Goal: Transaction & Acquisition: Purchase product/service

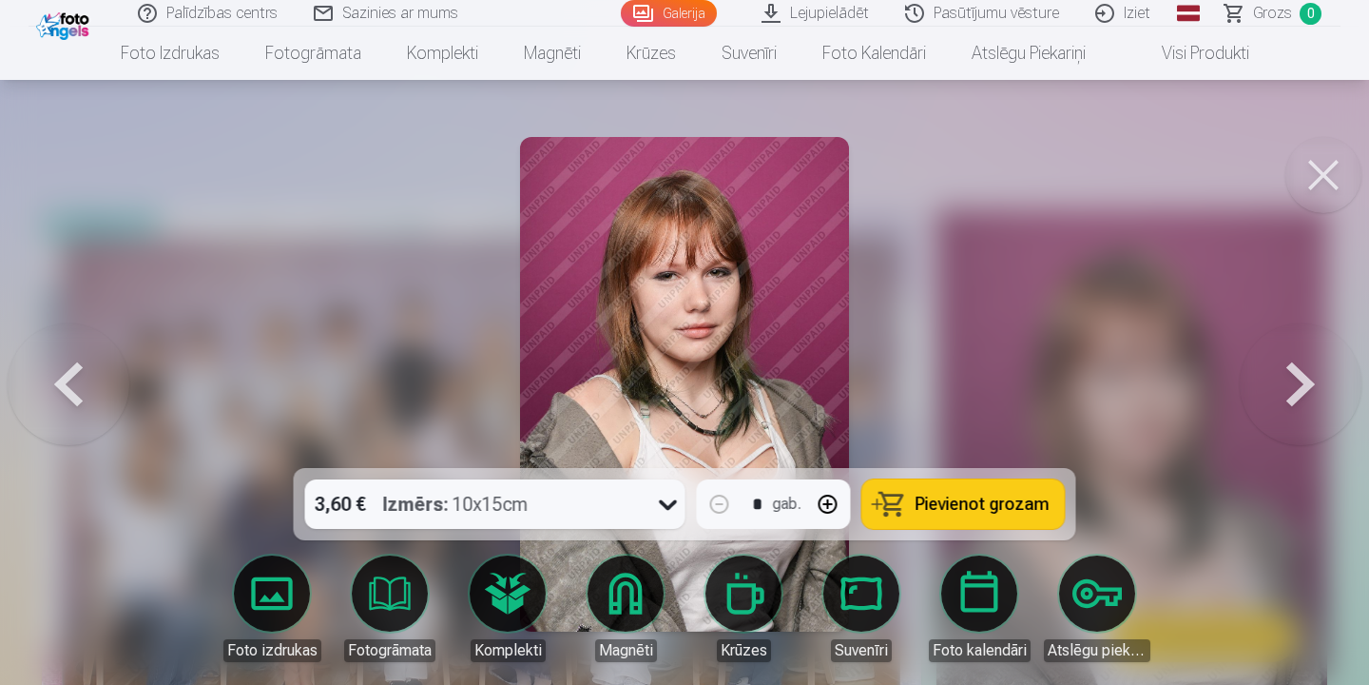
scroll to position [87, 0]
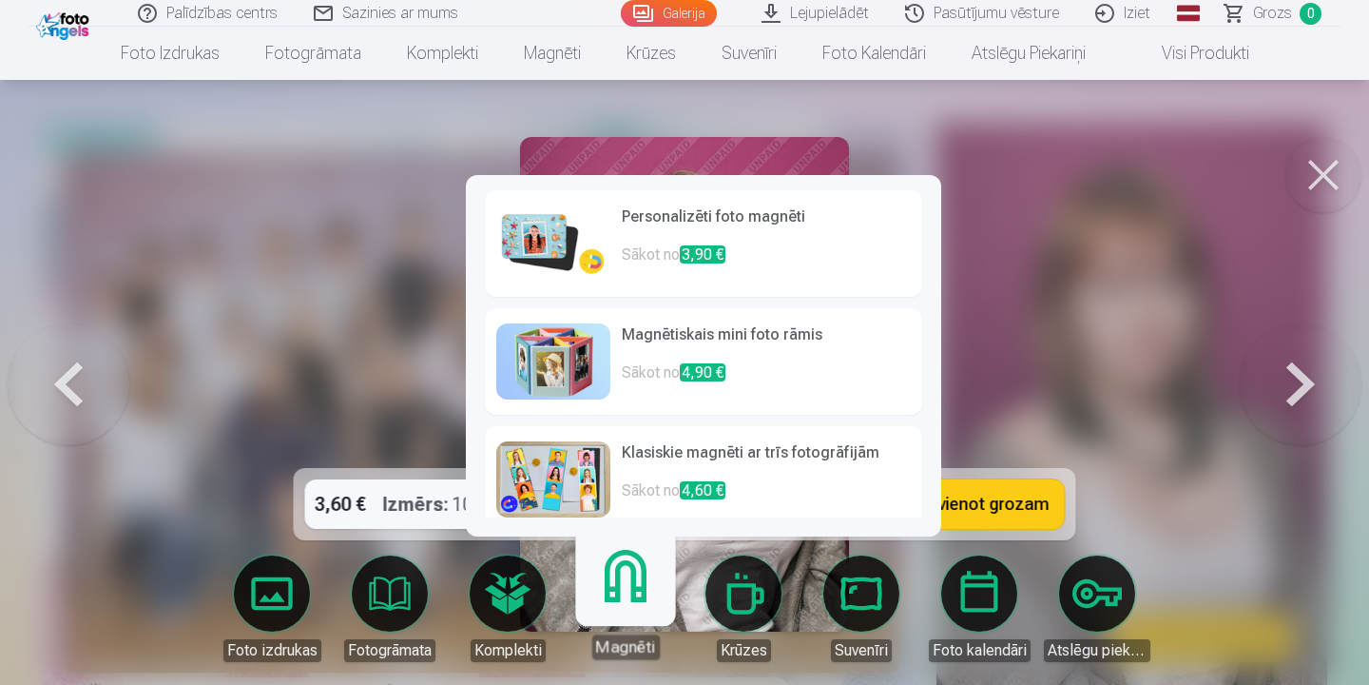
click at [630, 617] on link "Magnēti" at bounding box center [625, 600] width 117 height 117
click at [670, 226] on h6 "Personalizēti foto magnēti" at bounding box center [766, 224] width 289 height 38
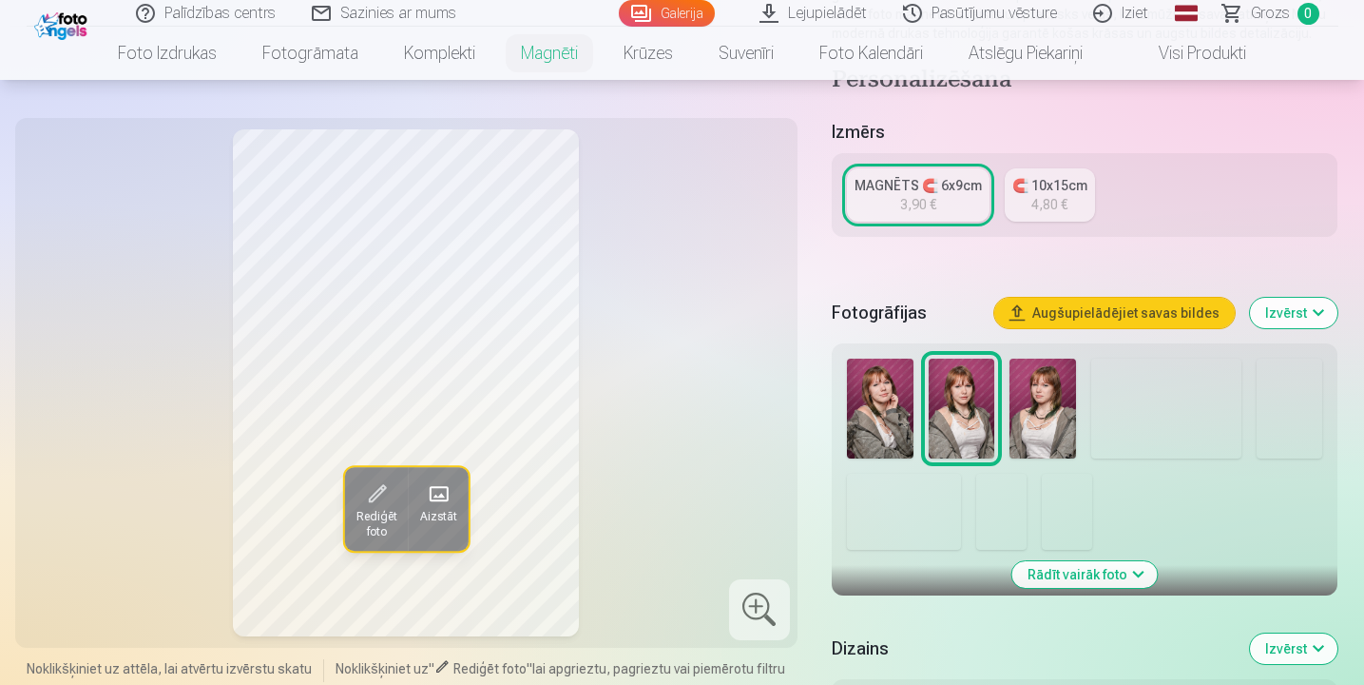
scroll to position [338, 0]
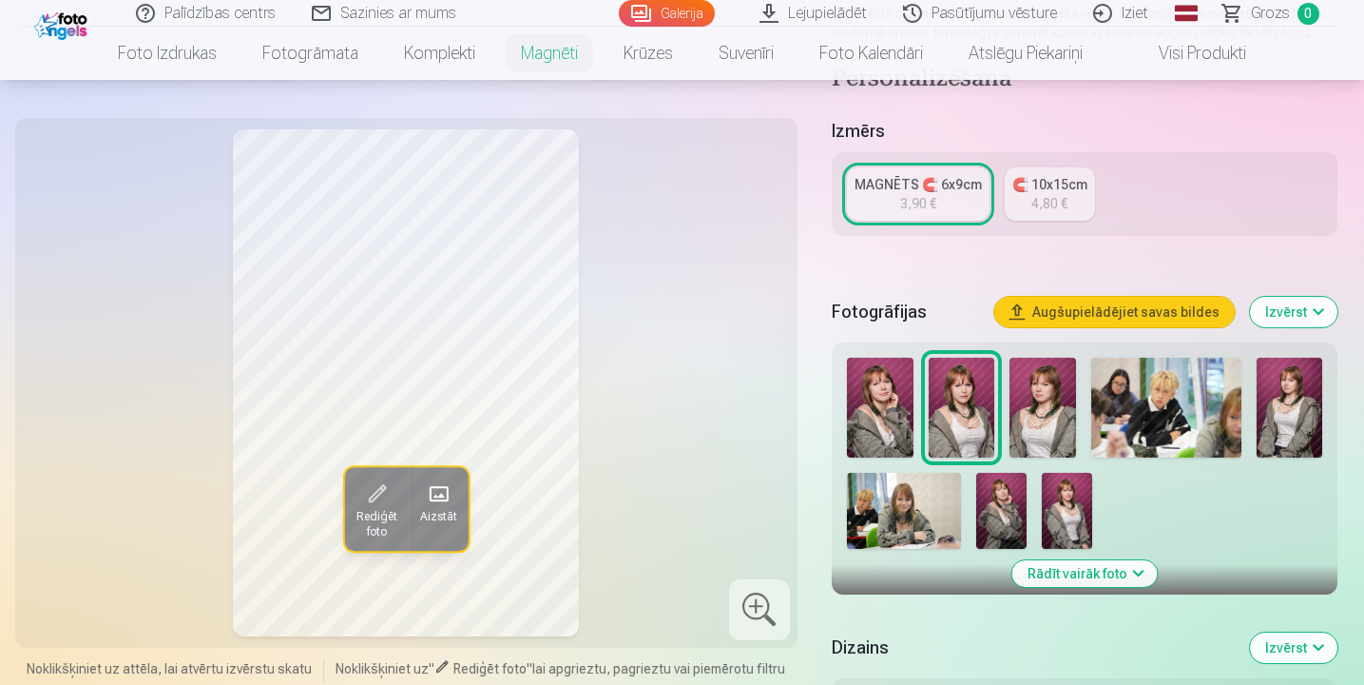
click at [900, 412] on img at bounding box center [880, 408] width 67 height 100
click at [1063, 407] on img at bounding box center [1043, 408] width 67 height 100
click at [914, 521] on img at bounding box center [904, 511] width 114 height 76
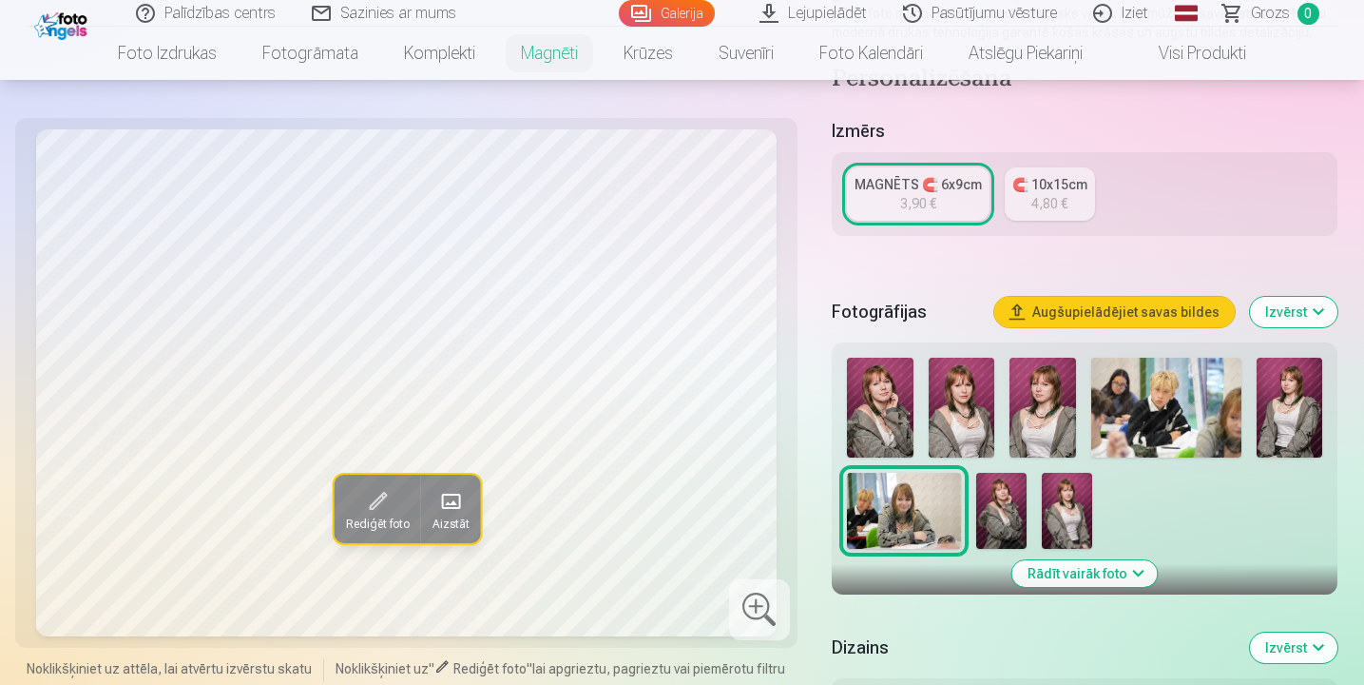
click at [1017, 516] on img at bounding box center [1001, 511] width 50 height 76
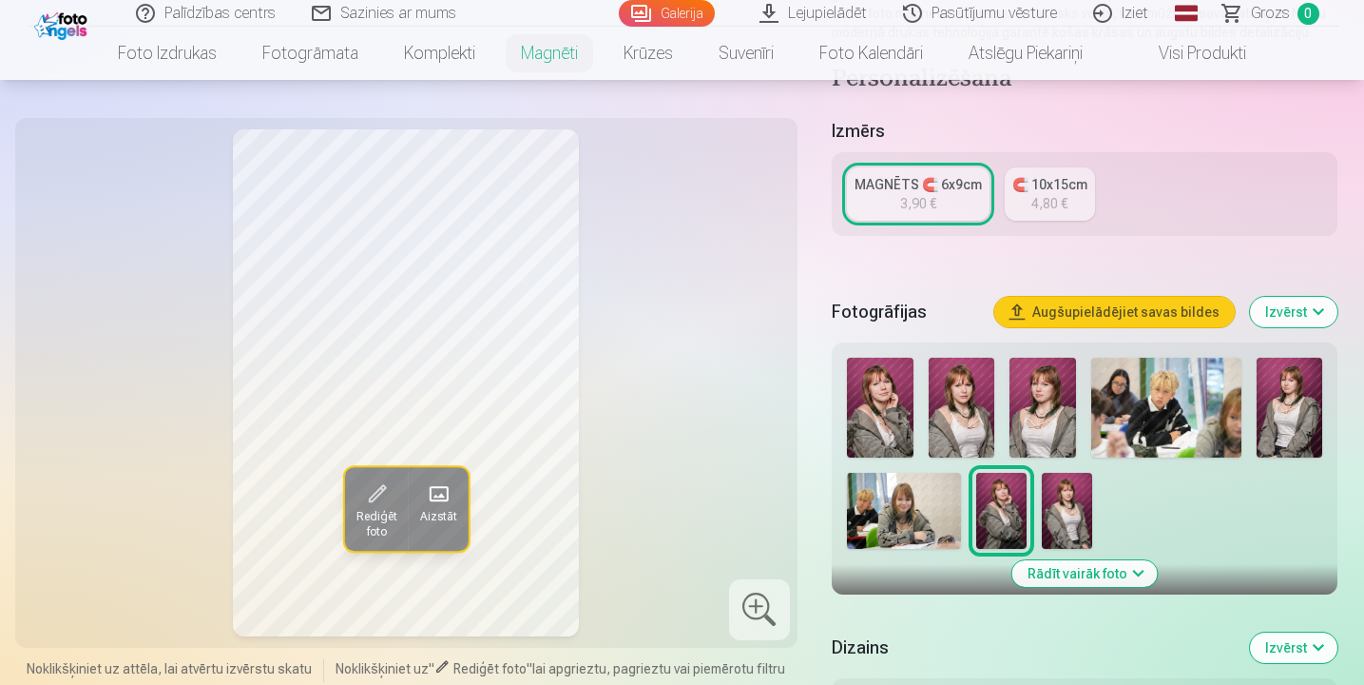
click at [1044, 515] on img at bounding box center [1067, 511] width 50 height 76
click at [906, 509] on img at bounding box center [904, 511] width 114 height 76
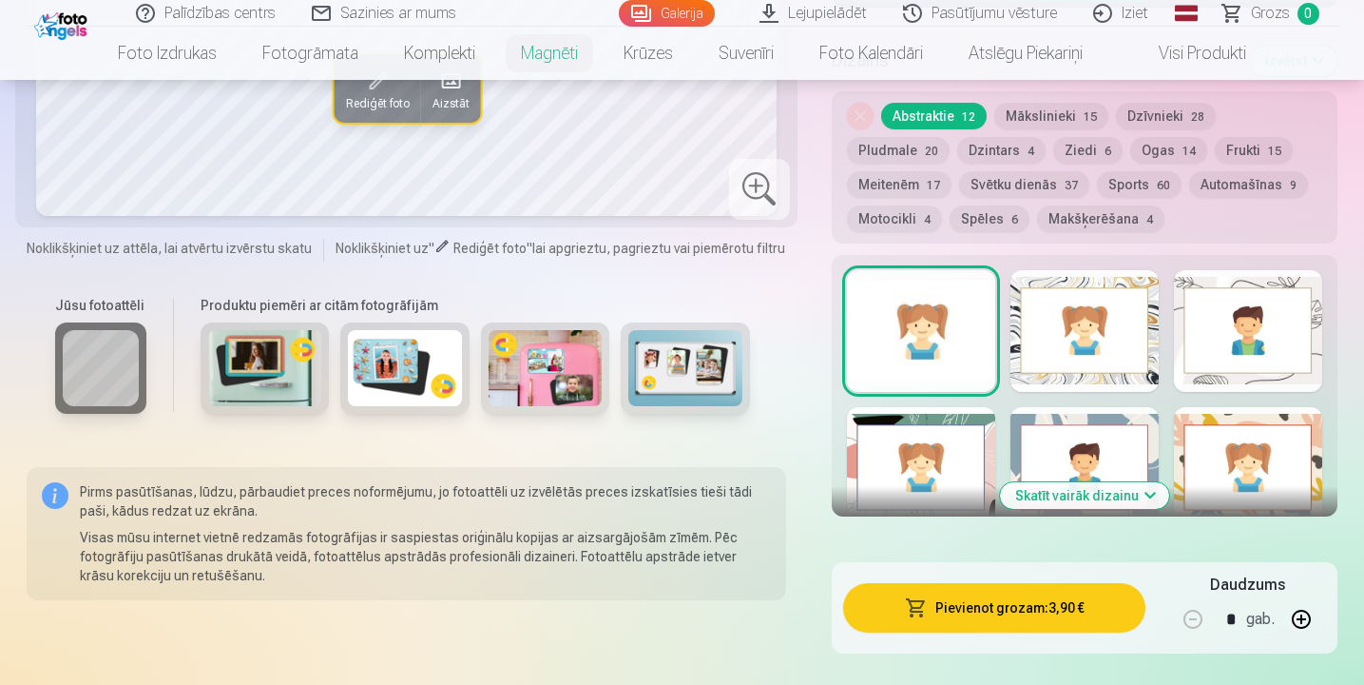
scroll to position [532, 0]
